Goal: Transaction & Acquisition: Register for event/course

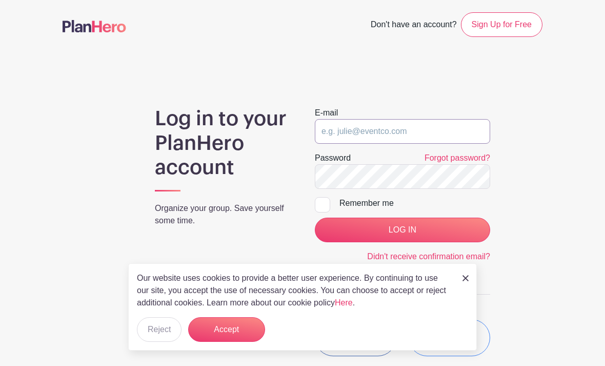
type input "[EMAIL_ADDRESS][DOMAIN_NAME]"
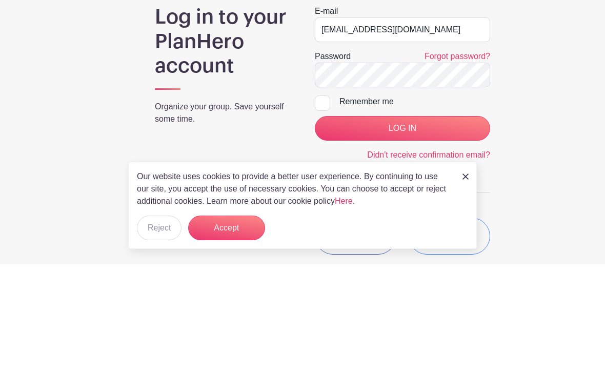
click at [321, 197] on input "Remember me" at bounding box center [318, 200] width 7 height 7
checkbox input "true"
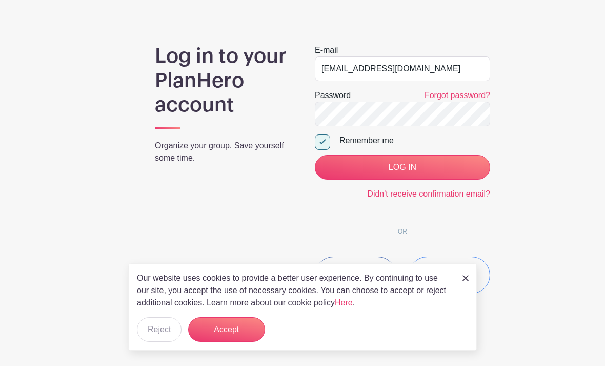
click at [248, 330] on button "Accept" at bounding box center [226, 329] width 77 height 25
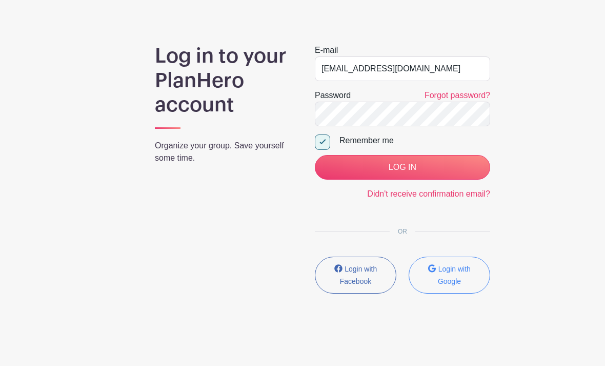
click at [438, 168] on input "LOG IN" at bounding box center [402, 167] width 175 height 25
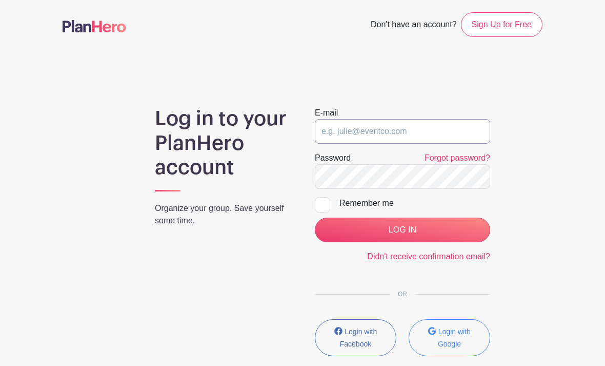
click at [410, 129] on input "email" at bounding box center [402, 131] width 175 height 25
click at [541, 100] on main "Don't have an account? Sign Up for Free Log in to your PlanHero account Organiz…" at bounding box center [302, 214] width 605 height 428
click at [415, 135] on input "email" at bounding box center [402, 131] width 175 height 25
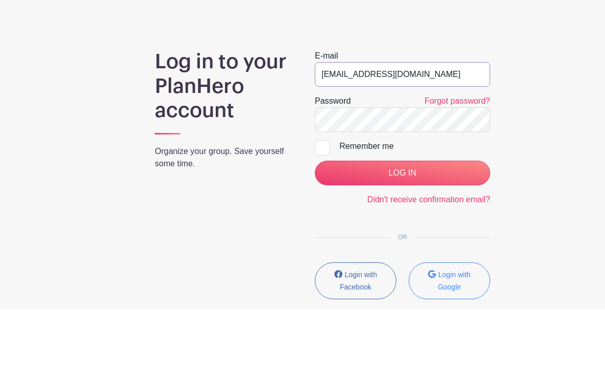
type input "cmpeth@gmail.com"
click at [478, 153] on link "Forgot password?" at bounding box center [457, 157] width 66 height 9
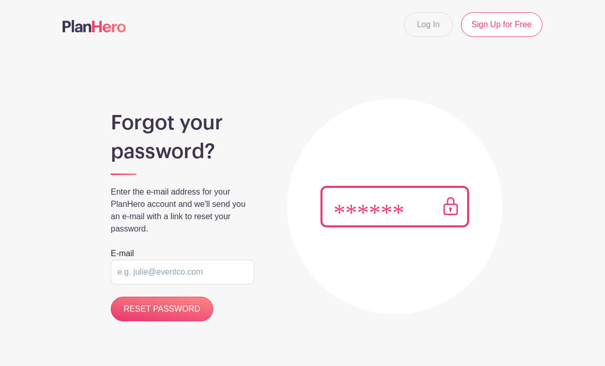
click at [185, 275] on input "email" at bounding box center [183, 271] width 144 height 25
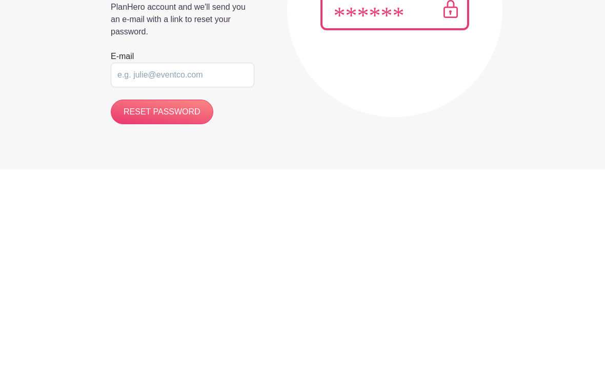
type input "c"
type input "[EMAIL_ADDRESS][DOMAIN_NAME]"
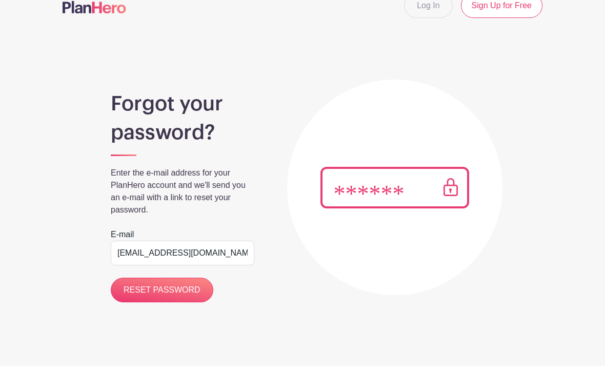
click at [190, 291] on input "RESET PASSWORD" at bounding box center [162, 289] width 103 height 25
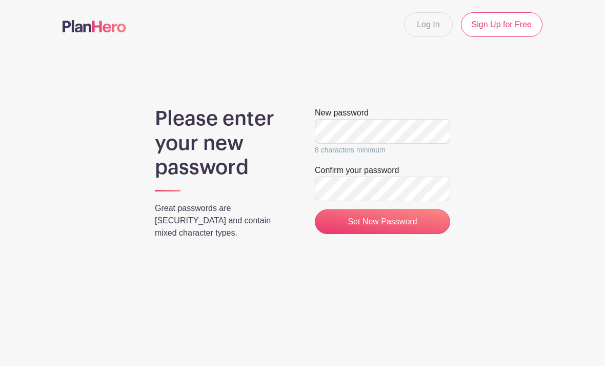
click at [576, 158] on main "Log In Sign Up for Free Please enter your new password Great passwords are long…" at bounding box center [302, 155] width 605 height 311
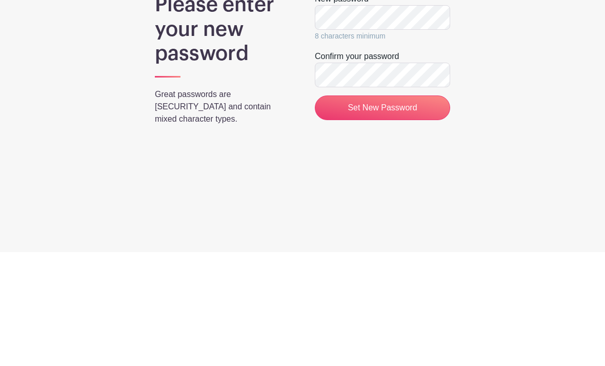
click at [429, 209] on input "Set New Password" at bounding box center [382, 221] width 135 height 25
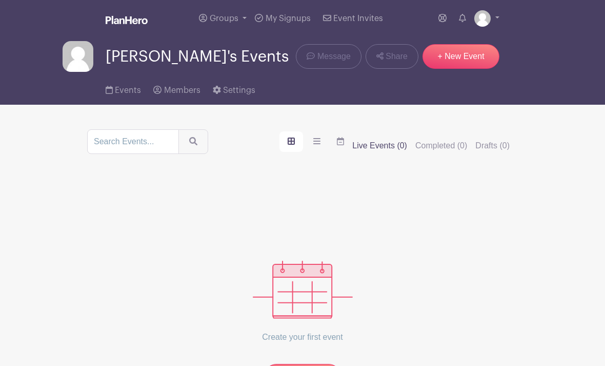
click at [367, 26] on link "Event Invites" at bounding box center [353, 18] width 68 height 37
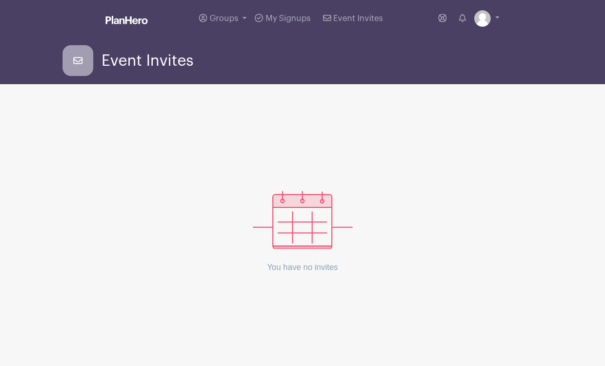
click at [369, 21] on span "Event Invites" at bounding box center [358, 18] width 50 height 8
click at [362, 25] on link "Event Invites" at bounding box center [353, 18] width 68 height 37
click at [303, 22] on span "My Signups" at bounding box center [288, 18] width 45 height 8
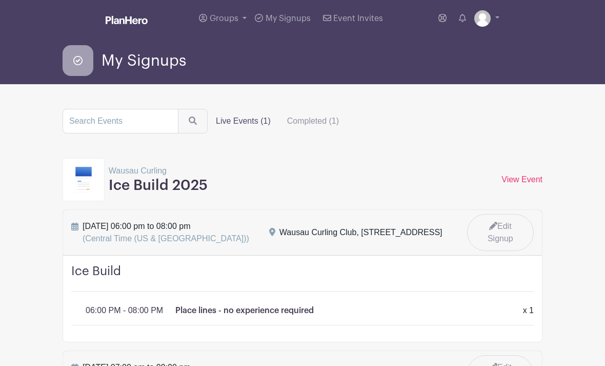
click at [314, 26] on link "My Signups" at bounding box center [283, 18] width 64 height 37
click at [134, 124] on input "search" at bounding box center [121, 121] width 116 height 25
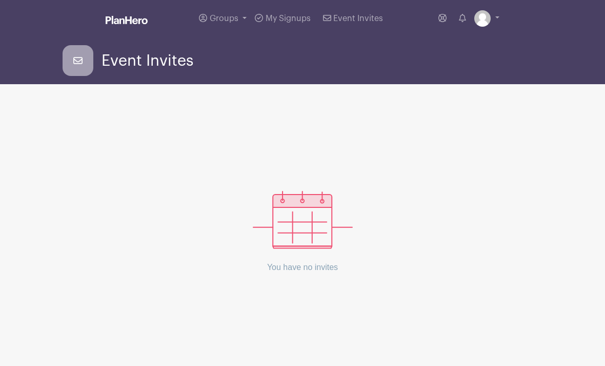
click at [92, 60] on icon at bounding box center [78, 60] width 31 height 31
click at [81, 60] on icon at bounding box center [77, 60] width 9 height 7
click at [312, 222] on img at bounding box center [303, 220] width 100 height 58
click at [305, 225] on img at bounding box center [303, 220] width 100 height 58
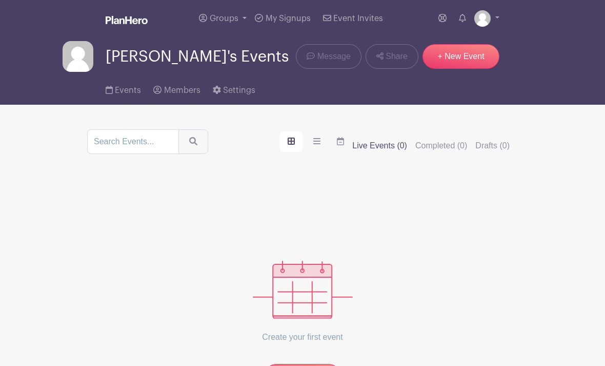
click at [189, 139] on icon "submit" at bounding box center [193, 141] width 8 height 8
click at [178, 146] on button "submit" at bounding box center [193, 141] width 30 height 25
click at [178, 141] on button "submit" at bounding box center [193, 141] width 30 height 25
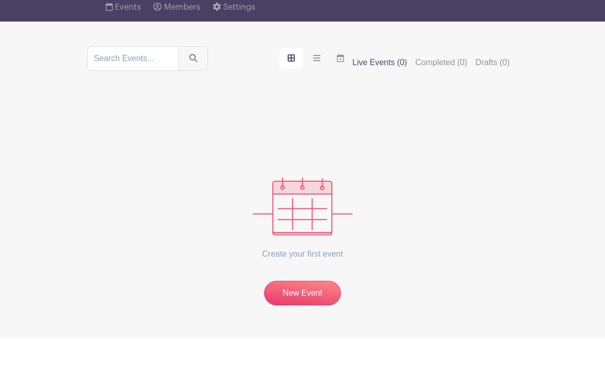
scroll to position [55, 0]
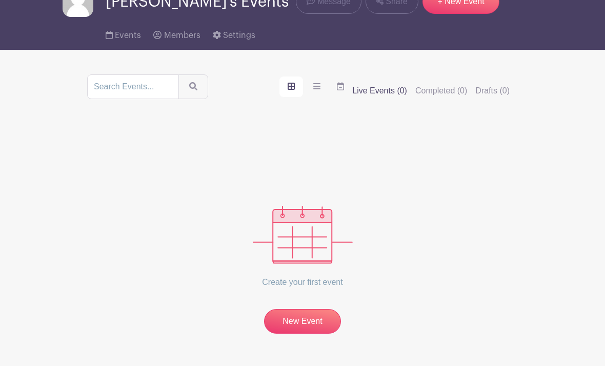
click at [314, 320] on link "New Event" at bounding box center [302, 321] width 77 height 25
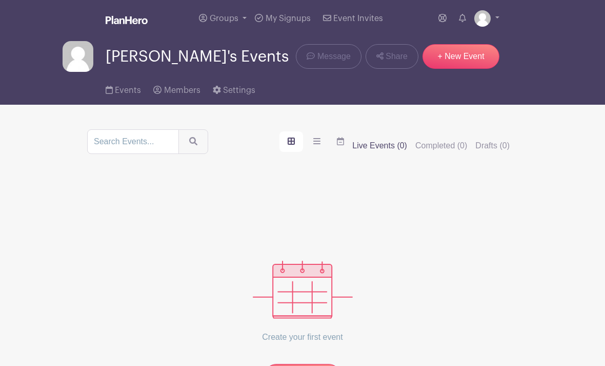
click at [143, 23] on img at bounding box center [127, 20] width 42 height 8
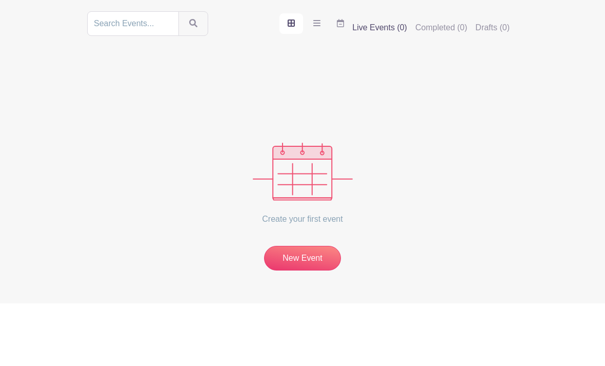
scroll to position [55, 0]
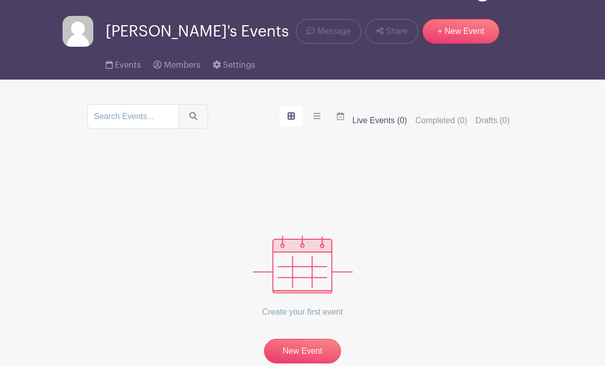
scroll to position [27, 0]
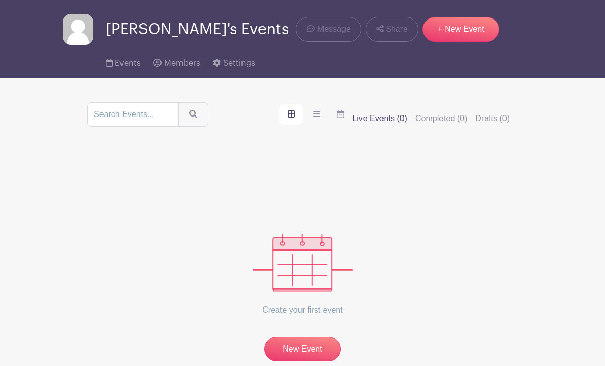
click at [397, 131] on div "Sort by Title Recently modified Newest Upcoming dates Live Events (0) Completed…" at bounding box center [302, 231] width 431 height 259
click at [394, 122] on label "Live Events (0)" at bounding box center [379, 118] width 55 height 12
click at [0, 0] on input "Live Events (0)" at bounding box center [0, 0] width 0 height 0
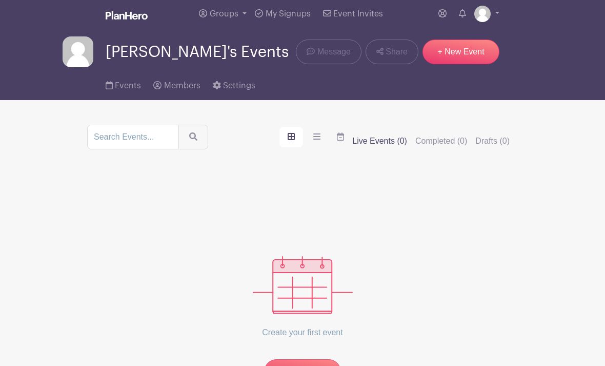
scroll to position [0, 0]
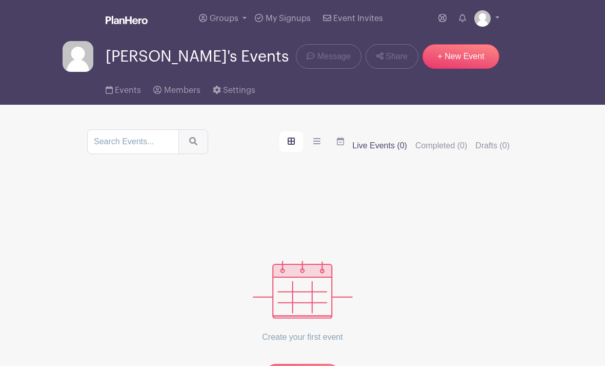
click at [455, 238] on div "Create your first event New Event" at bounding box center [302, 283] width 431 height 210
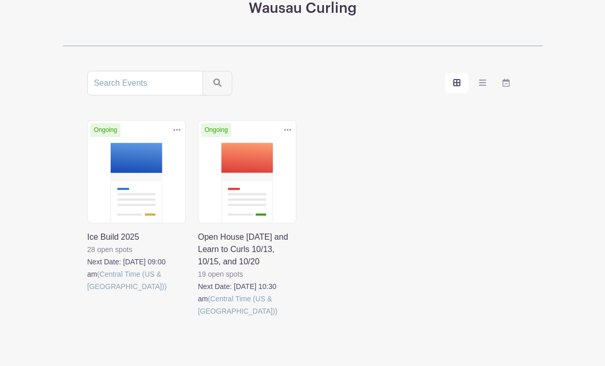
scroll to position [144, 0]
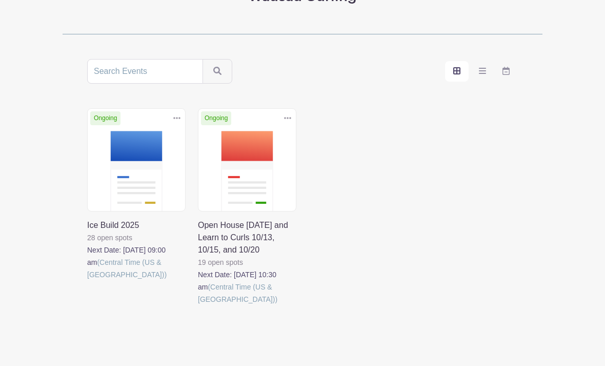
click at [87, 280] on link at bounding box center [87, 280] width 0 height 0
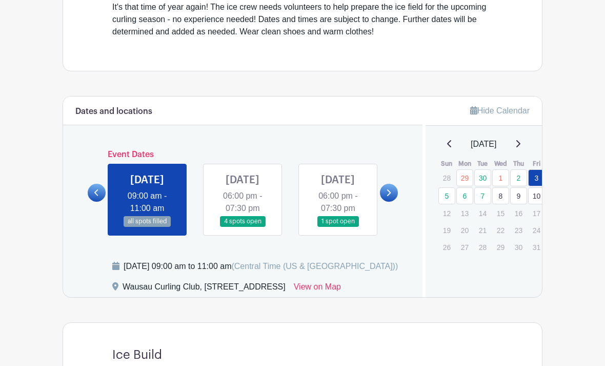
scroll to position [334, 0]
click at [338, 227] on link at bounding box center [338, 227] width 0 height 0
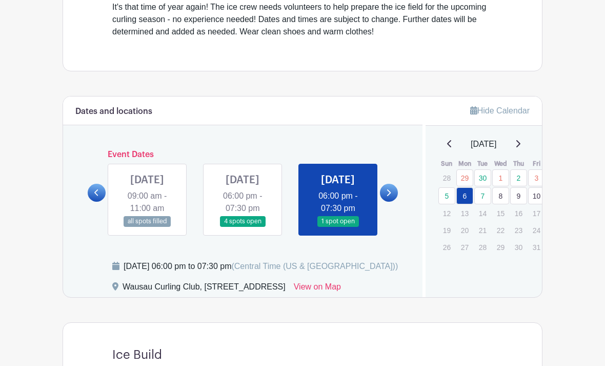
click at [338, 227] on link at bounding box center [338, 227] width 0 height 0
click at [391, 201] on link at bounding box center [389, 193] width 18 height 18
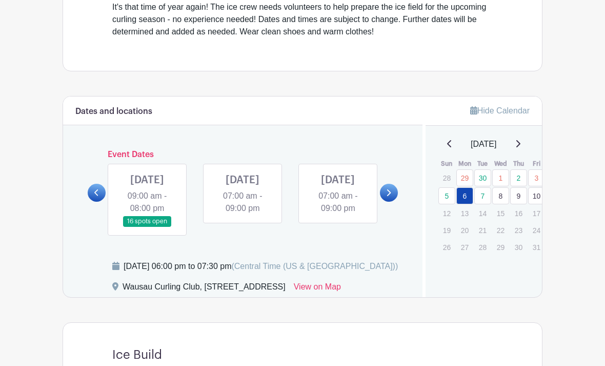
click at [94, 196] on icon at bounding box center [96, 193] width 5 height 8
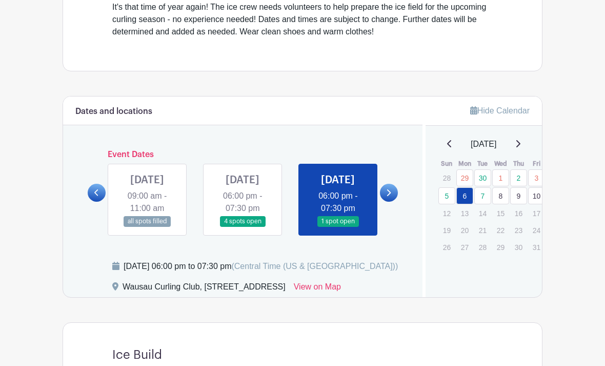
click at [338, 227] on link at bounding box center [338, 227] width 0 height 0
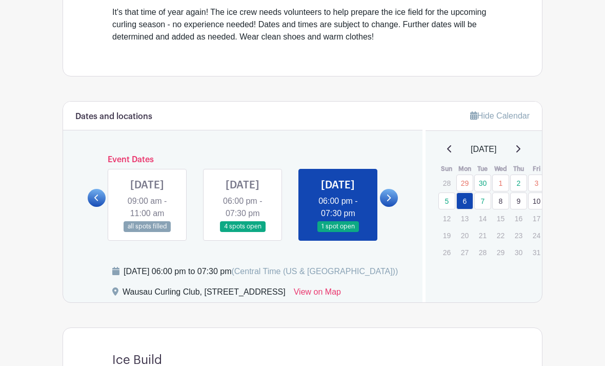
scroll to position [329, 0]
click at [338, 232] on link at bounding box center [338, 232] width 0 height 0
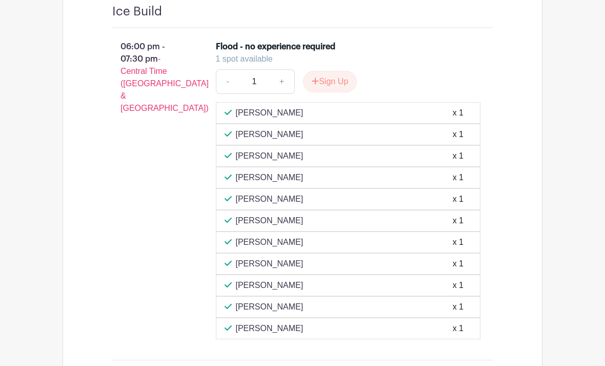
scroll to position [677, 0]
click at [337, 92] on button "Sign Up" at bounding box center [330, 82] width 54 height 22
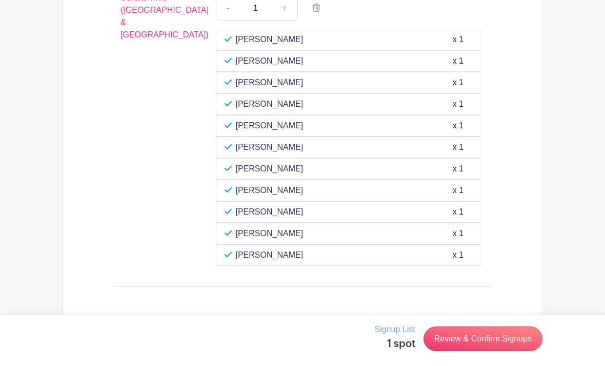
scroll to position [763, 0]
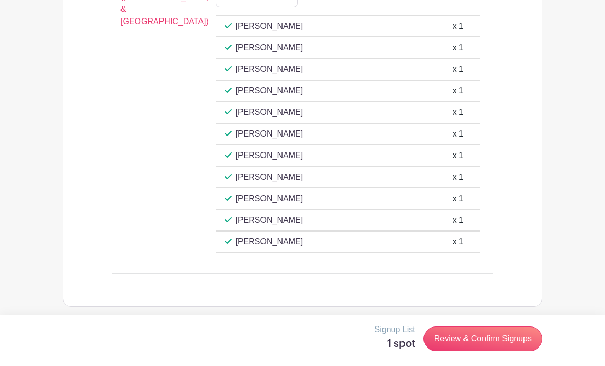
click at [500, 351] on link "Review & Confirm Signups" at bounding box center [482, 338] width 119 height 25
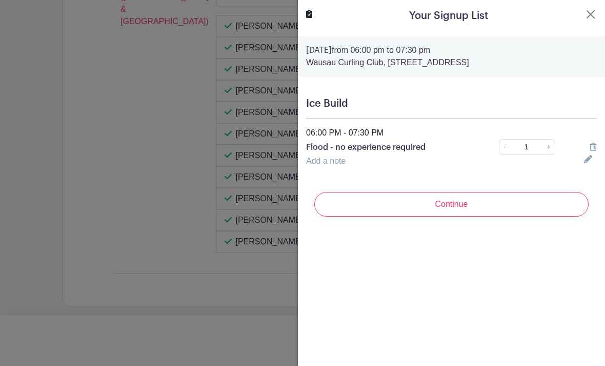
click at [475, 209] on input "Continue" at bounding box center [451, 204] width 274 height 25
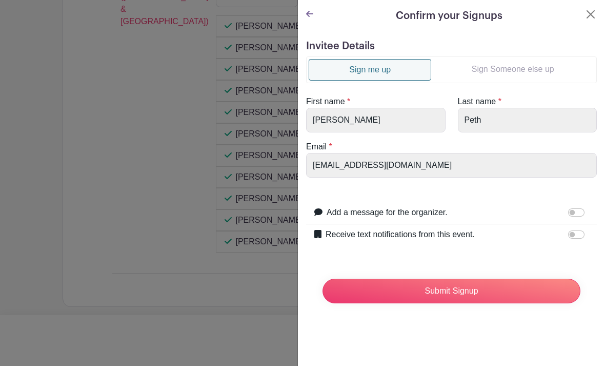
click at [471, 291] on input "Submit Signup" at bounding box center [451, 290] width 258 height 25
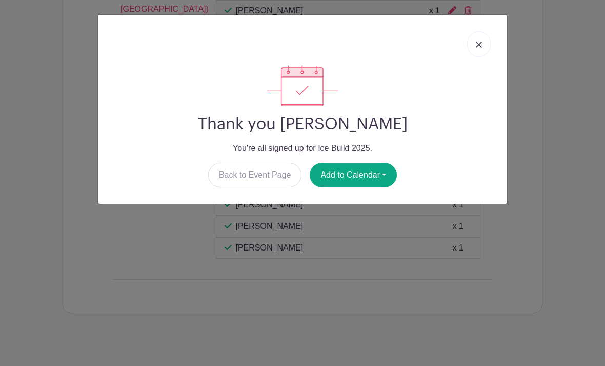
scroll to position [782, 0]
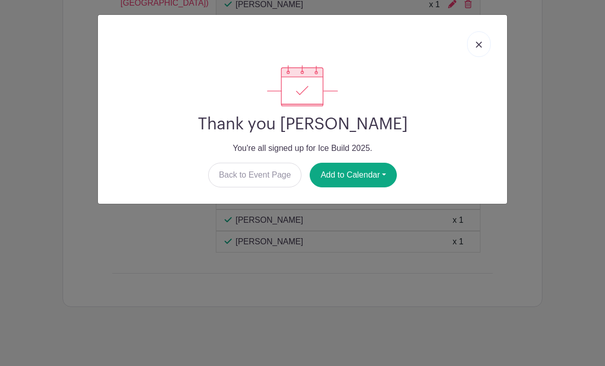
click at [364, 175] on button "Add to Calendar" at bounding box center [353, 175] width 87 height 25
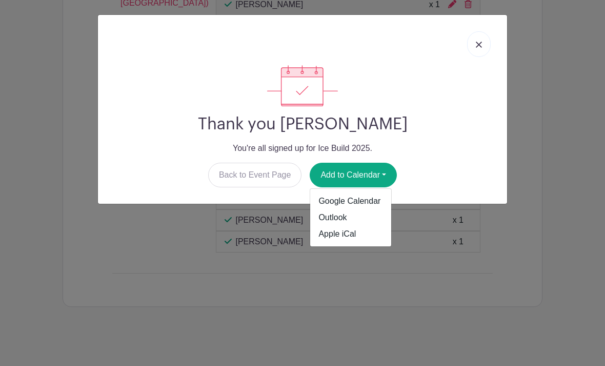
click at [359, 238] on link "Apple iCal" at bounding box center [350, 234] width 81 height 16
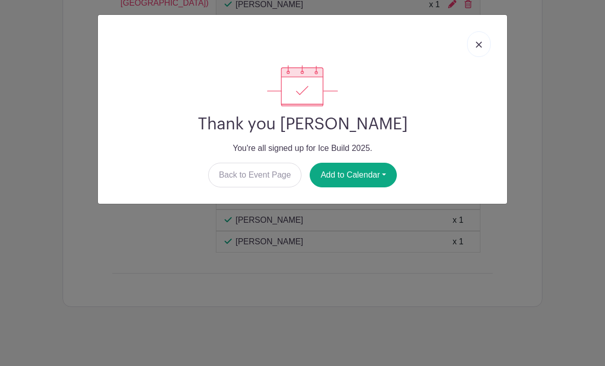
scroll to position [815, 0]
click at [385, 169] on button "Add to Calendar" at bounding box center [353, 175] width 87 height 25
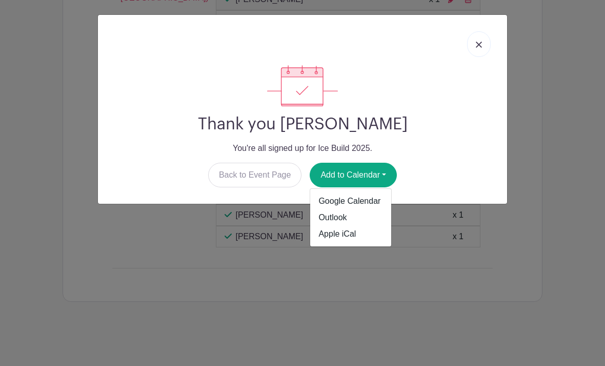
click at [366, 212] on link "Outlook" at bounding box center [350, 217] width 81 height 16
